Goal: Information Seeking & Learning: Learn about a topic

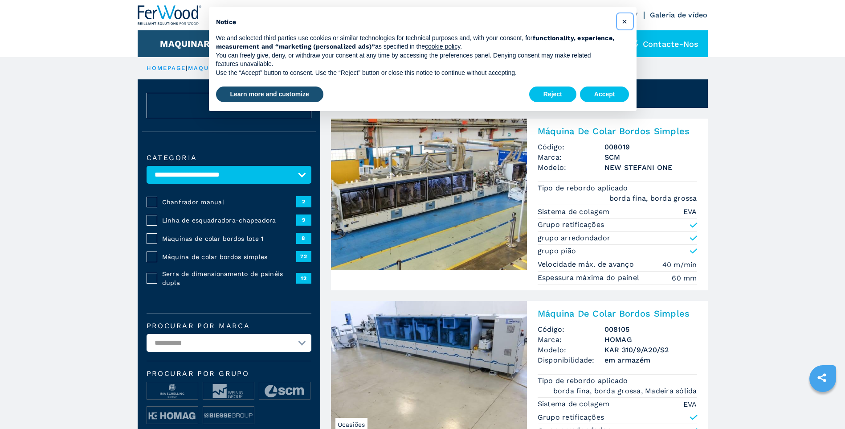
click at [624, 23] on span "×" at bounding box center [624, 21] width 5 height 11
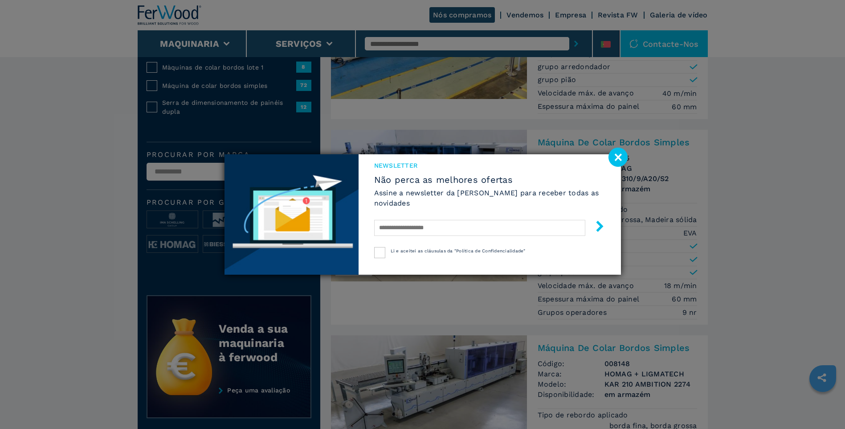
scroll to position [267, 0]
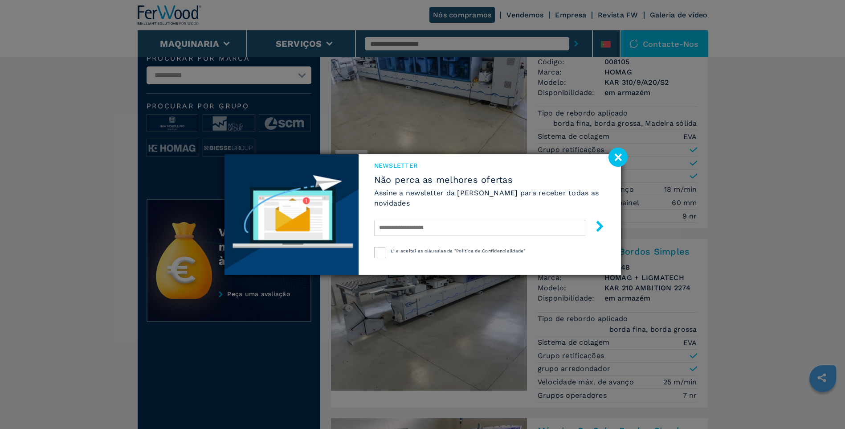
click at [622, 156] on image at bounding box center [618, 156] width 19 height 19
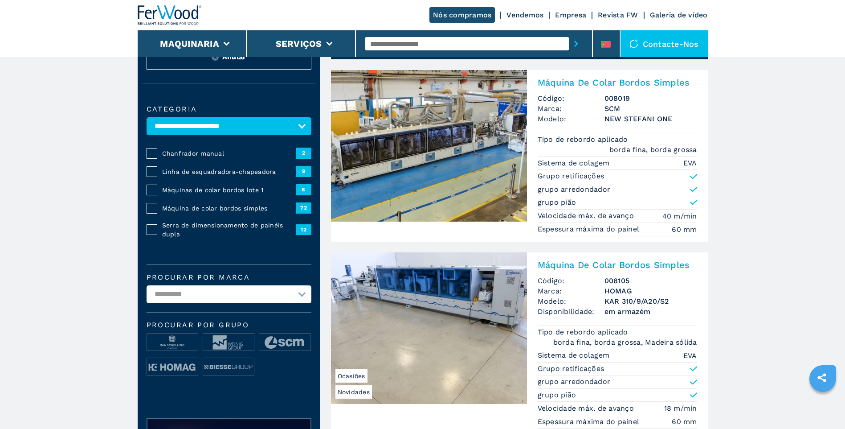
scroll to position [0, 0]
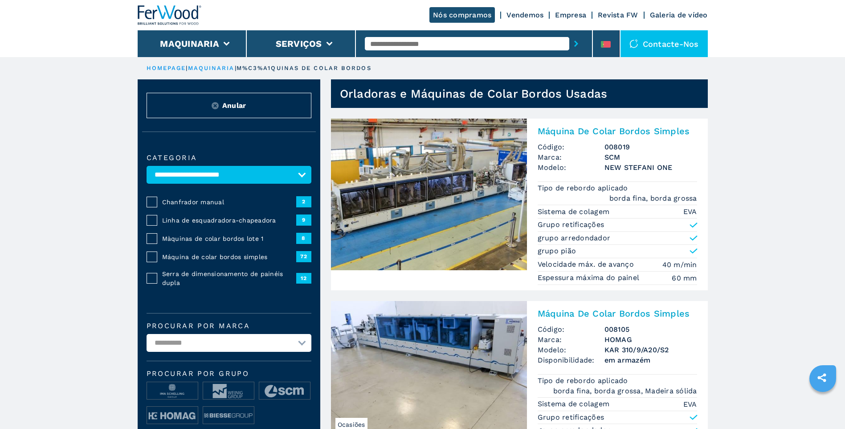
click at [393, 45] on input "text" at bounding box center [467, 43] width 204 height 13
type input "********"
click at [569, 33] on button "submit-button" at bounding box center [576, 43] width 14 height 20
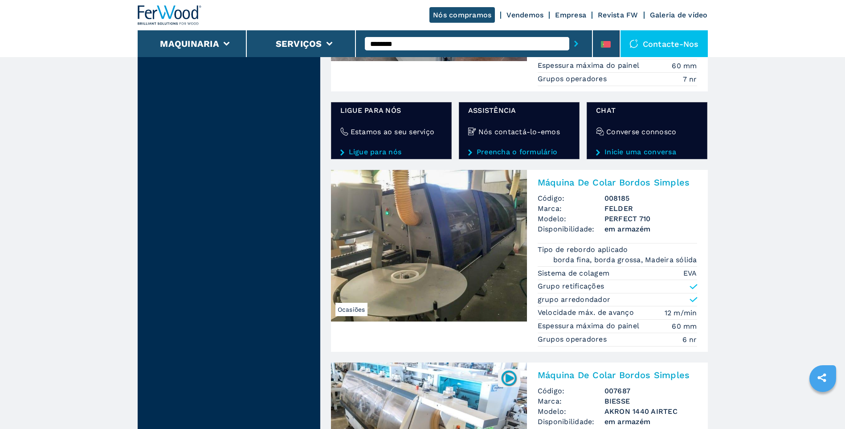
scroll to position [1648, 0]
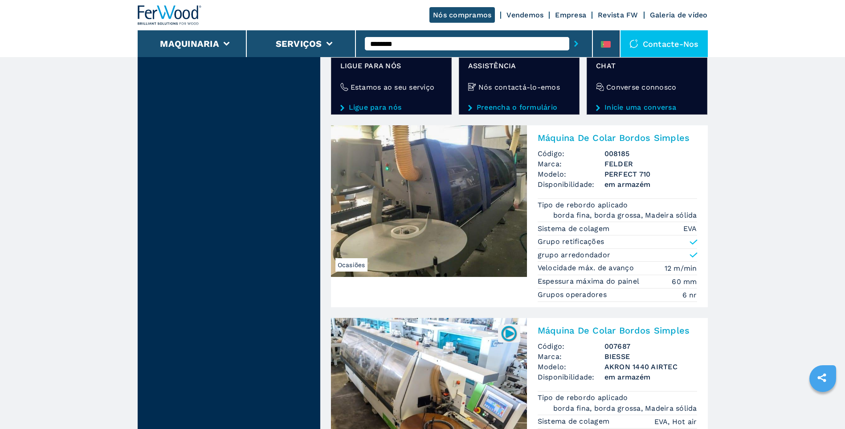
click at [466, 200] on img at bounding box center [429, 200] width 196 height 151
click at [586, 135] on h2 "Máquina De Colar Bordos Simples" at bounding box center [617, 137] width 159 height 11
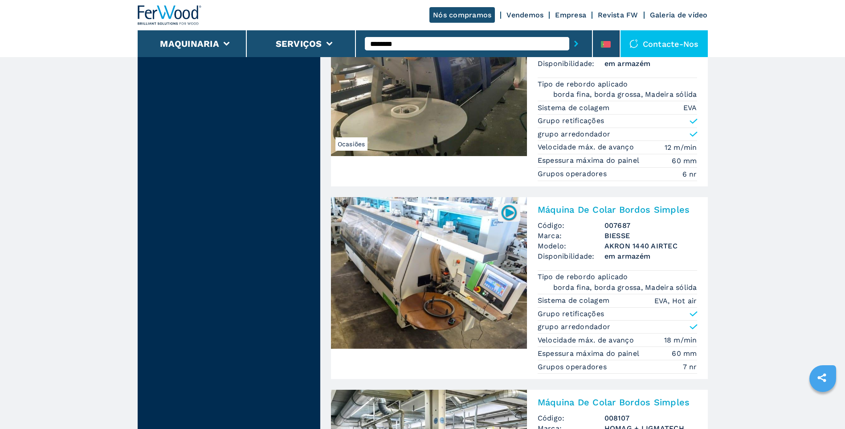
scroll to position [1782, 0]
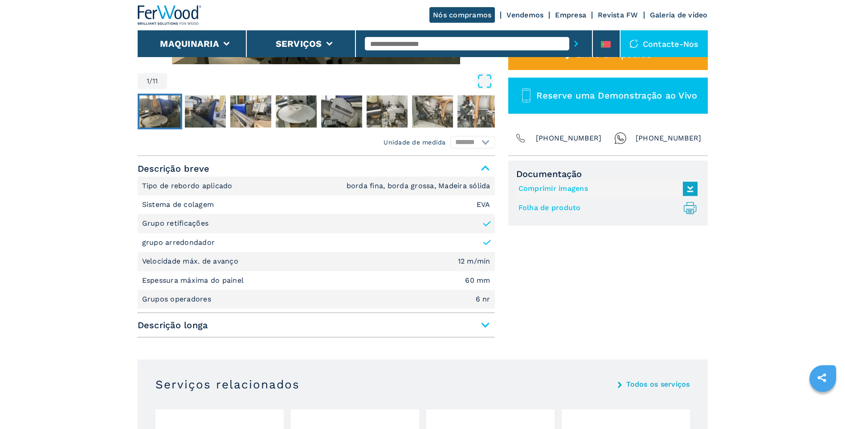
scroll to position [312, 0]
